Goal: Check status: Check status

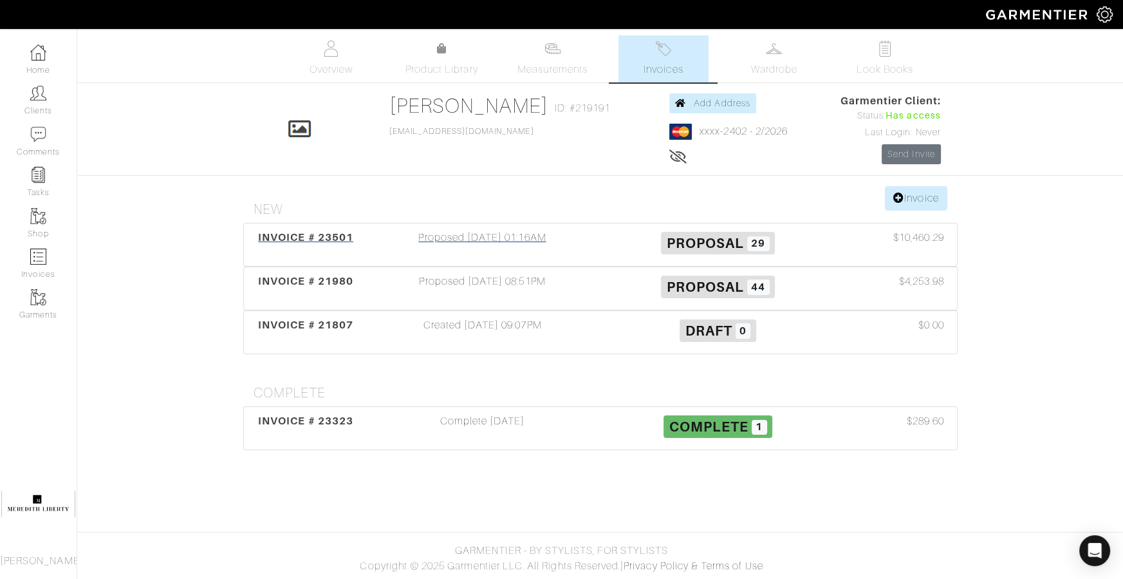
click at [485, 233] on div "Proposed [DATE] 01:16AM" at bounding box center [483, 245] width 236 height 30
click at [341, 424] on span "INVOICE # 23323" at bounding box center [305, 421] width 95 height 12
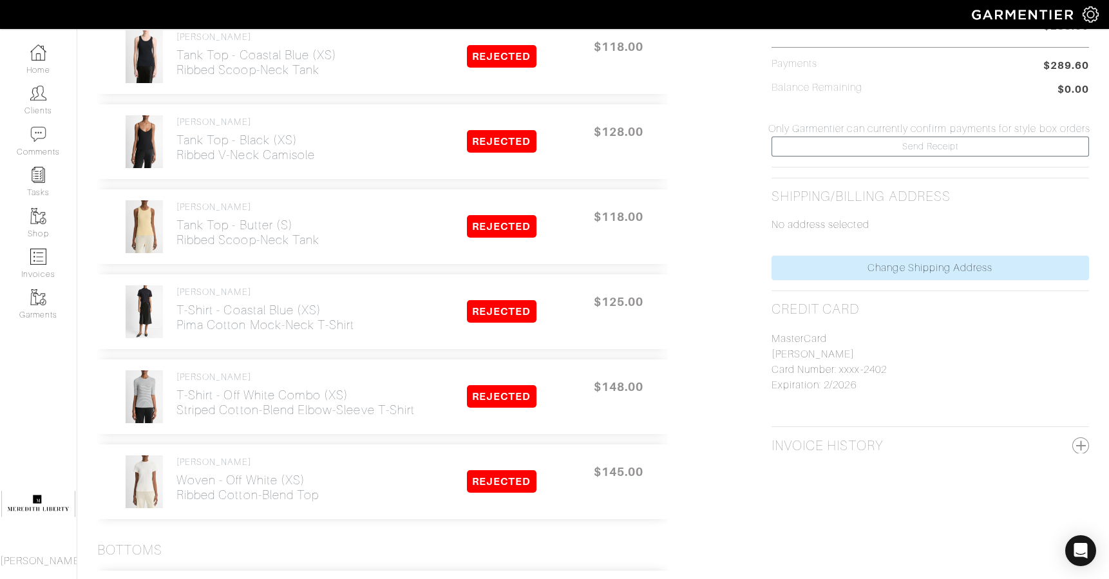
scroll to position [677, 0]
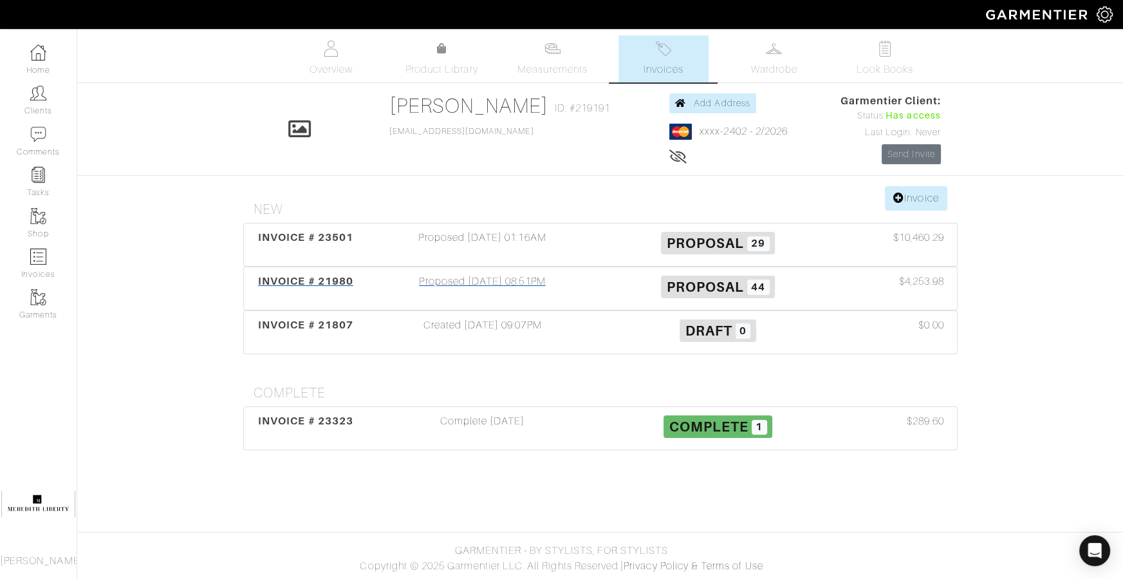
click at [339, 285] on span "INVOICE # 21980" at bounding box center [305, 281] width 95 height 12
